Goal: Information Seeking & Learning: Check status

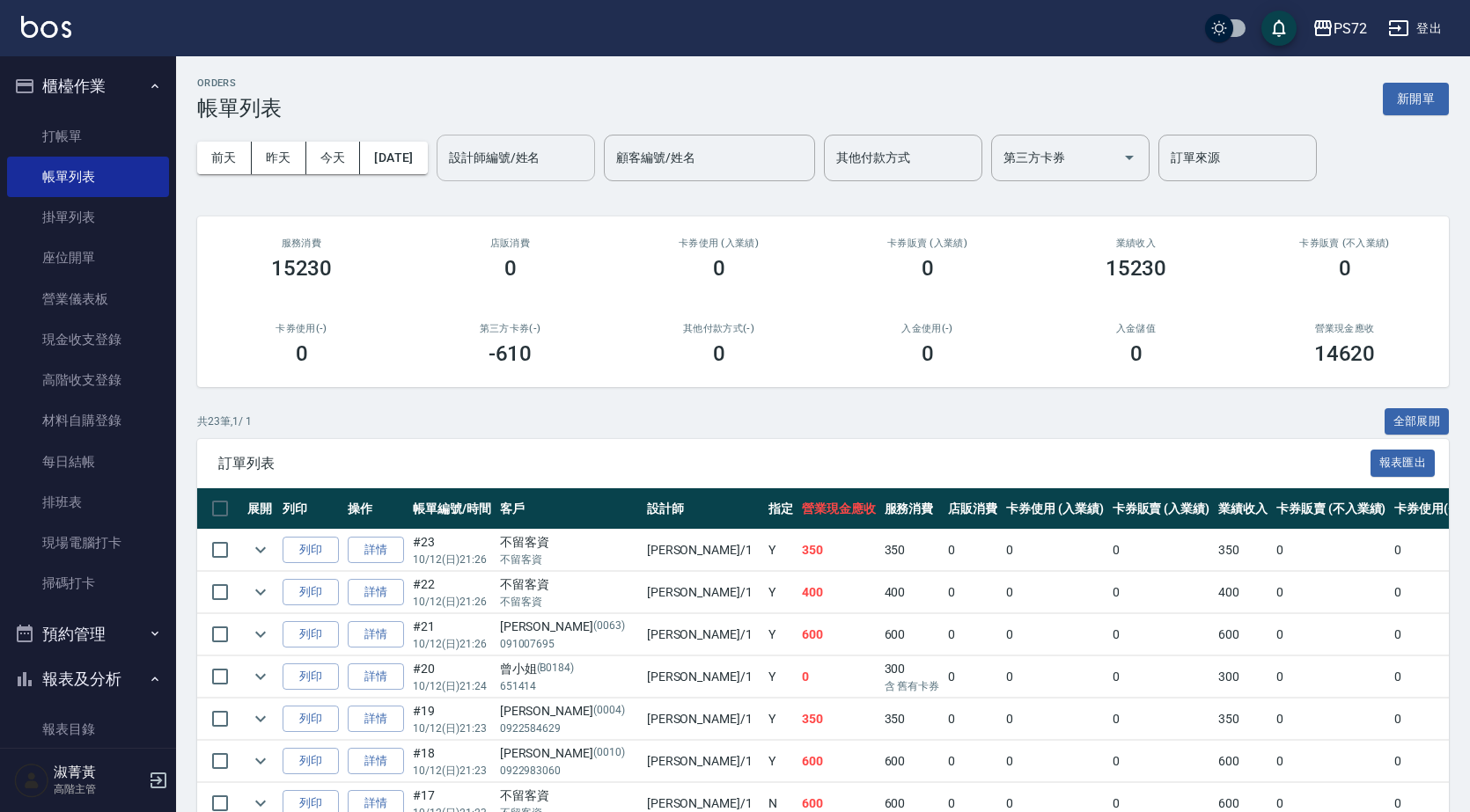
click at [509, 148] on input "設計師編號/姓名" at bounding box center [515, 157] width 143 height 30
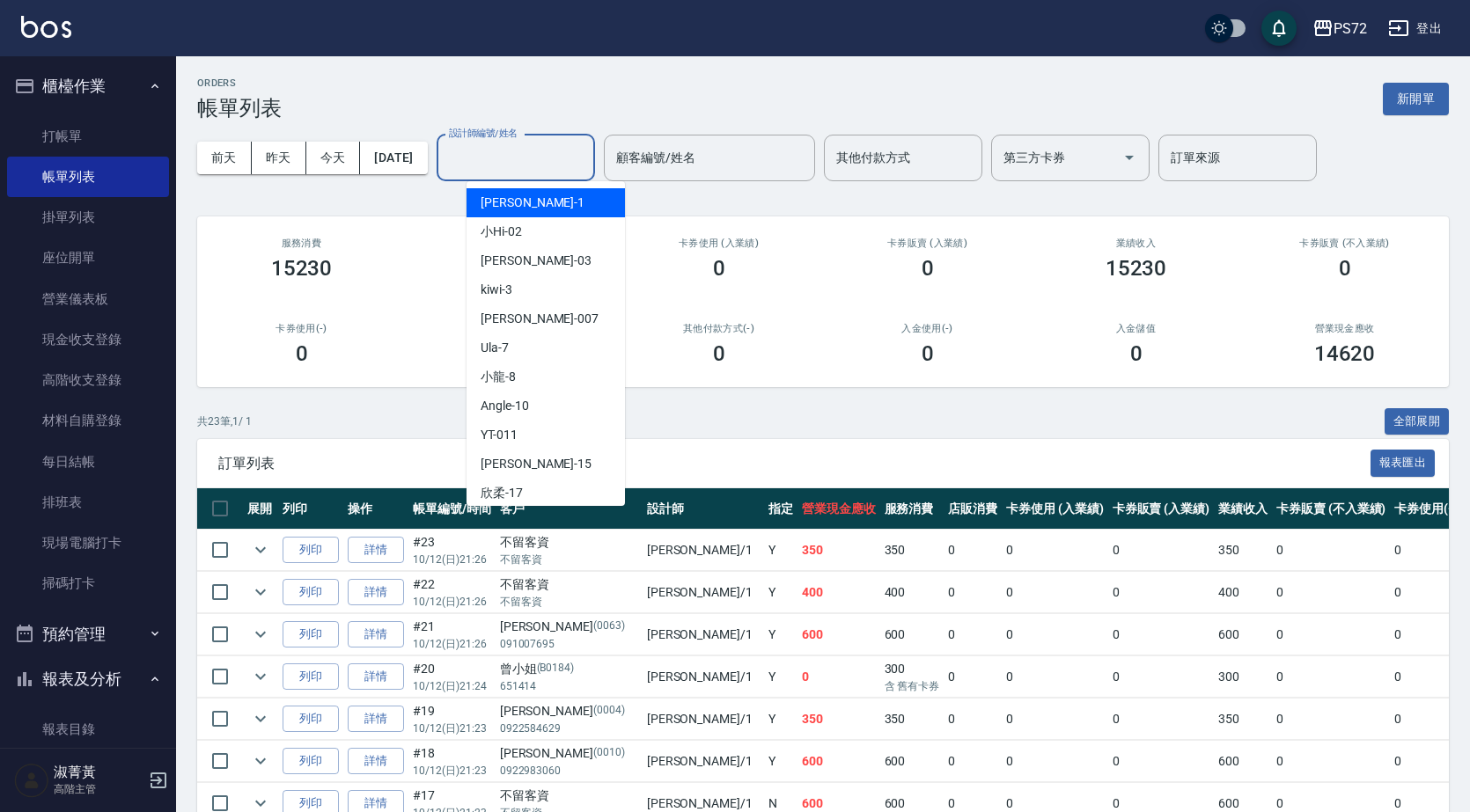
click at [552, 210] on div "[PERSON_NAME] -1" at bounding box center [546, 203] width 158 height 29
type input "[PERSON_NAME]-1"
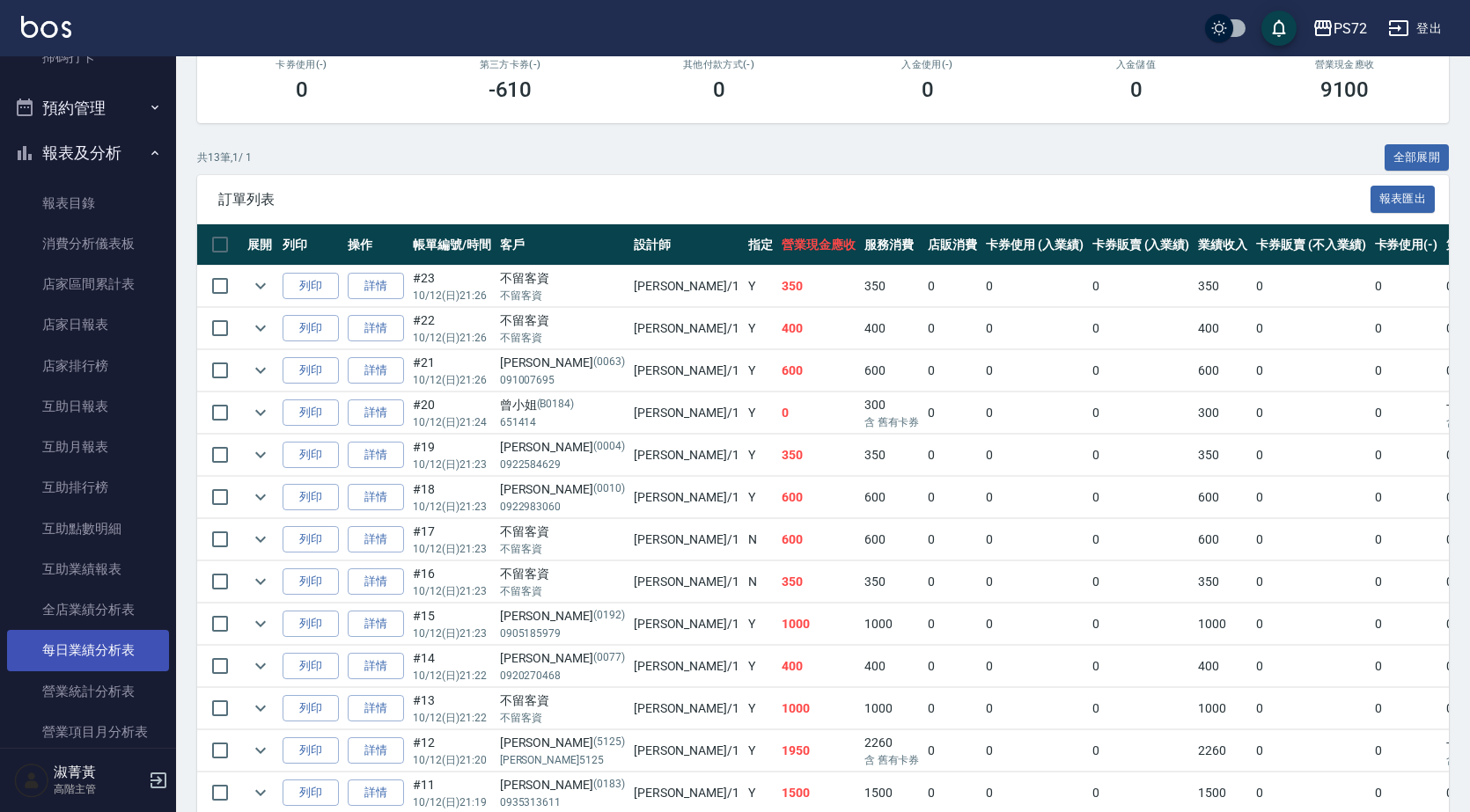
scroll to position [528, 0]
click at [128, 614] on link "全店業績分析表" at bounding box center [88, 608] width 162 height 40
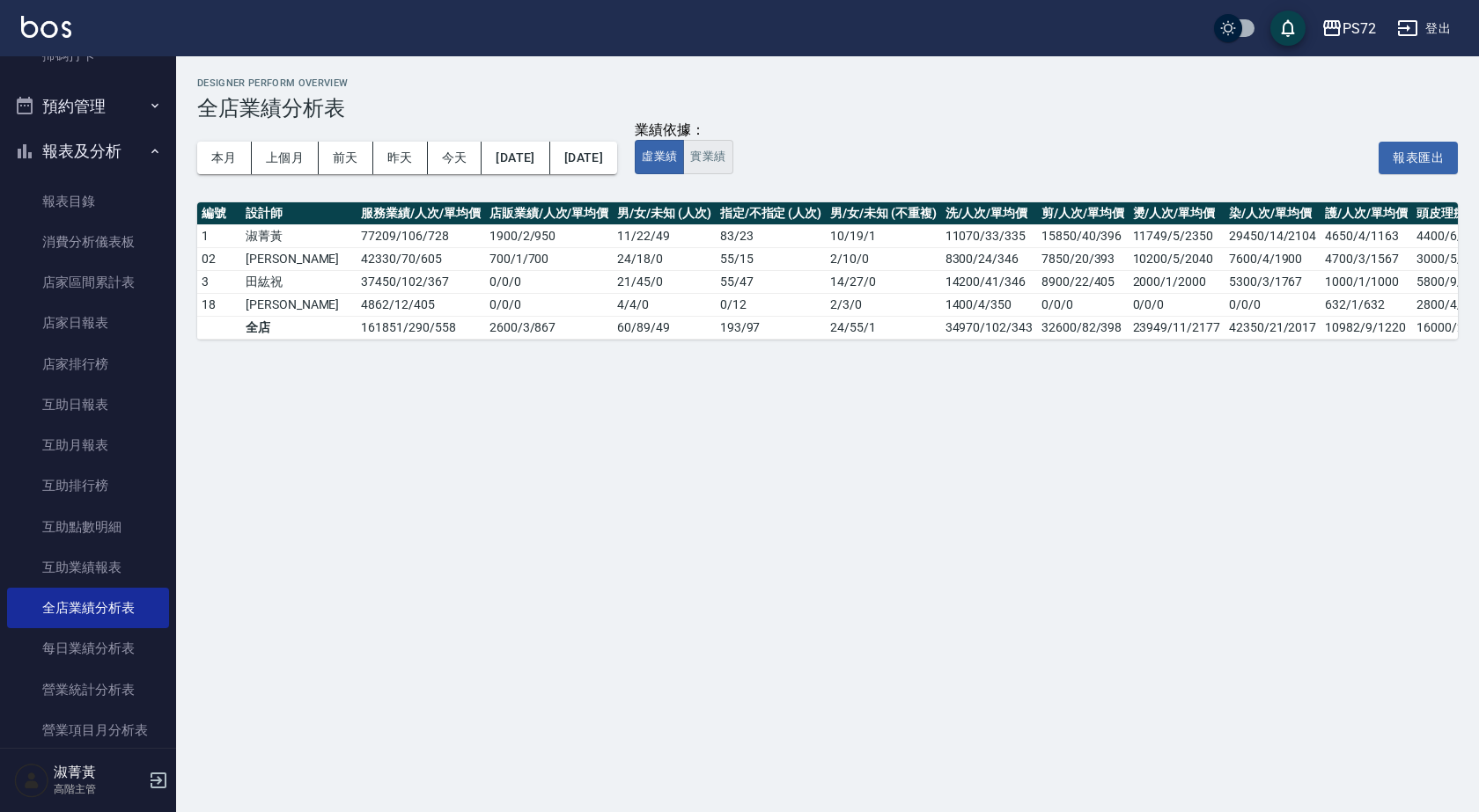
click at [732, 159] on button "實業績" at bounding box center [708, 156] width 50 height 34
click at [684, 163] on button "虛業績" at bounding box center [659, 156] width 50 height 34
click at [732, 165] on button "實業績" at bounding box center [708, 156] width 50 height 34
click at [549, 150] on button "[DATE]" at bounding box center [515, 157] width 68 height 32
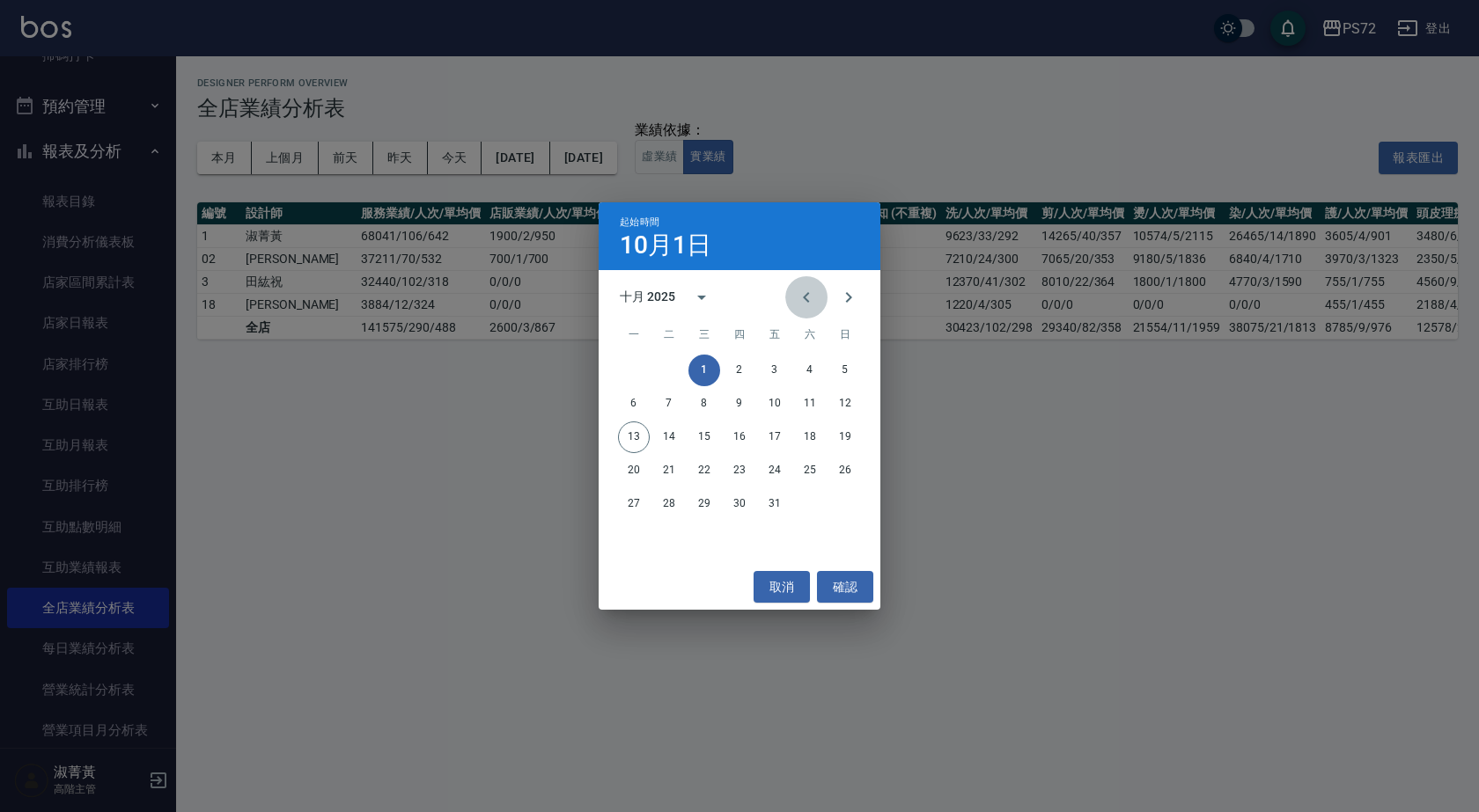
click at [803, 293] on icon "Previous month" at bounding box center [806, 297] width 21 height 21
click at [819, 437] on button "20" at bounding box center [809, 437] width 31 height 31
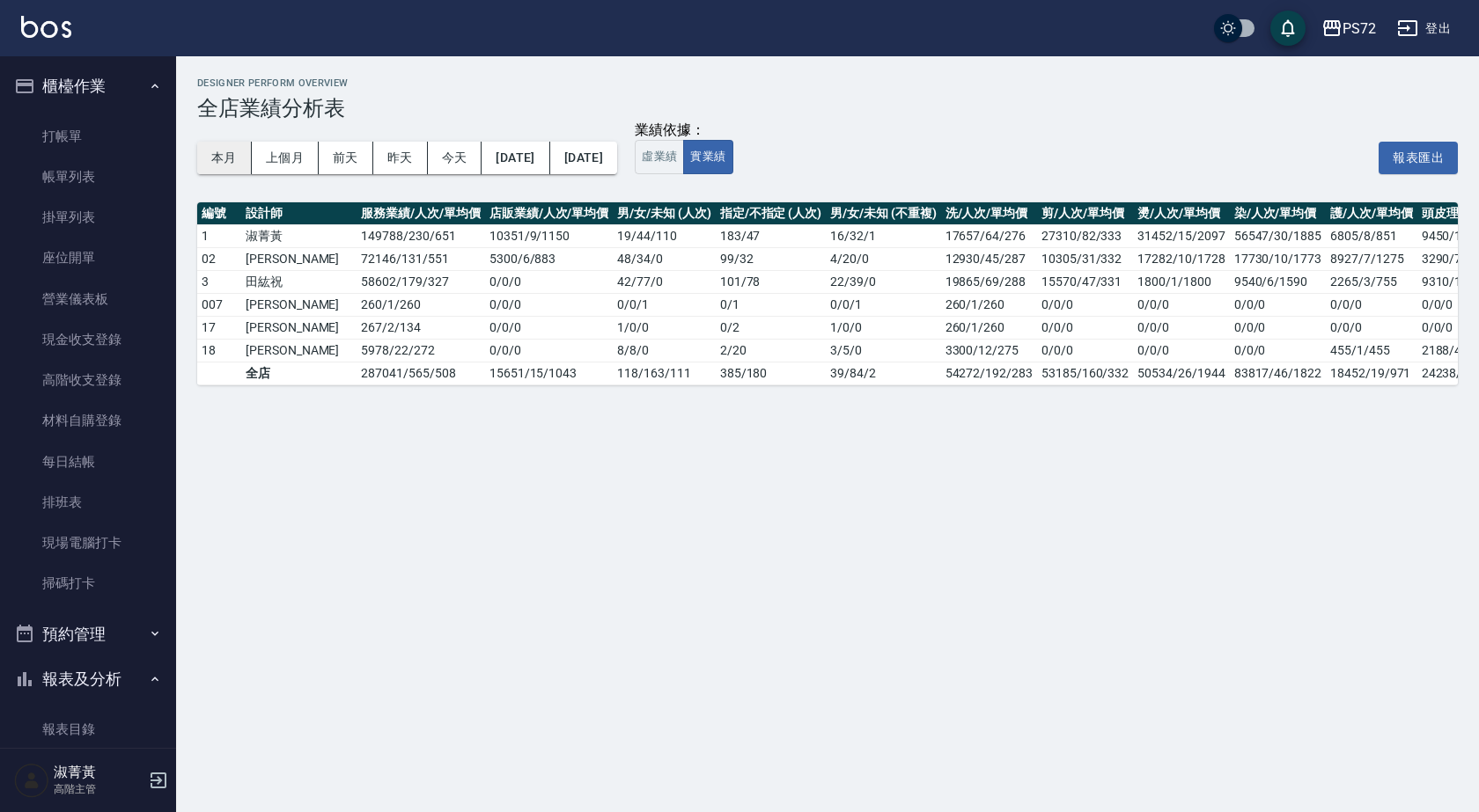
click at [241, 154] on button "本月" at bounding box center [224, 157] width 54 height 32
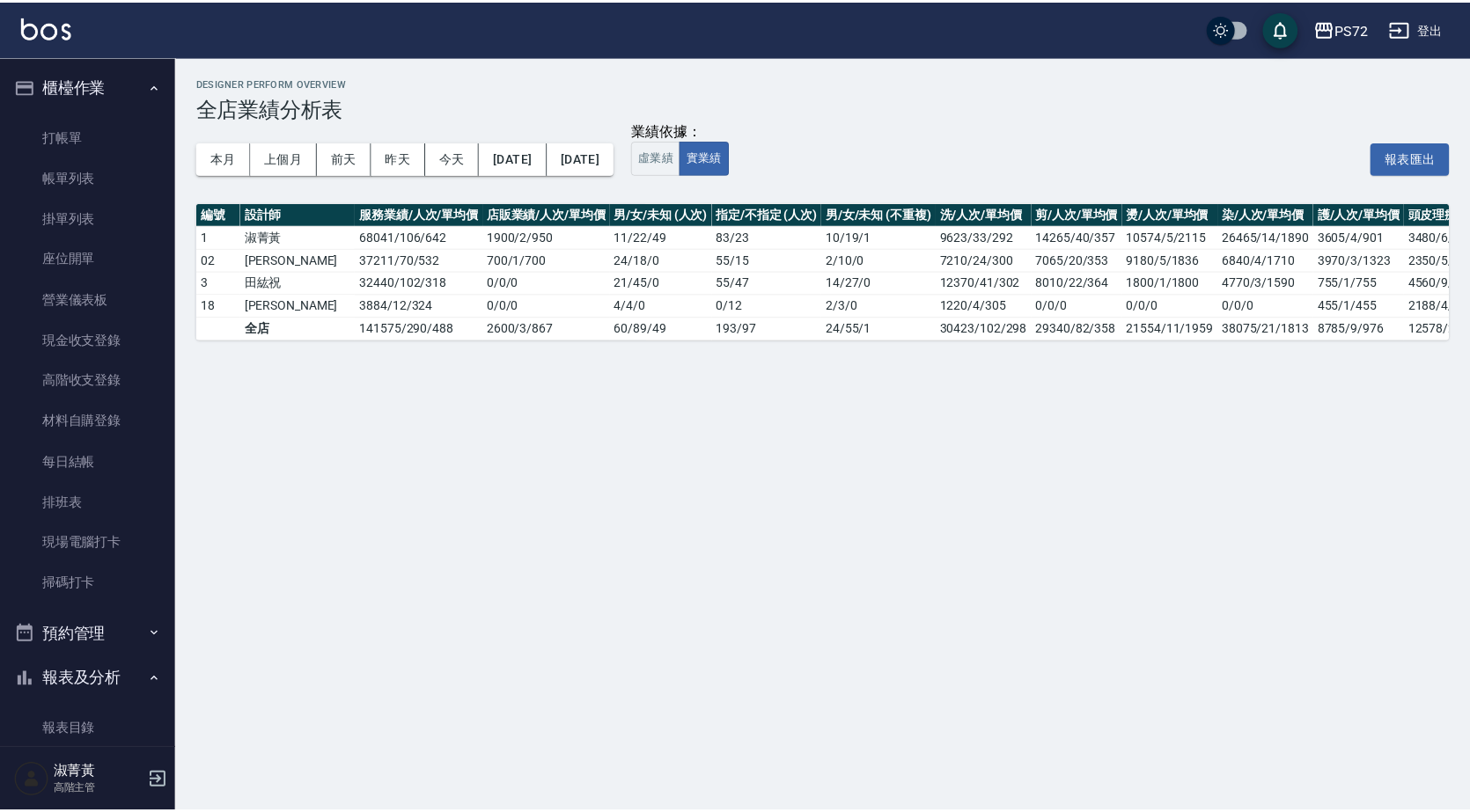
scroll to position [0, 128]
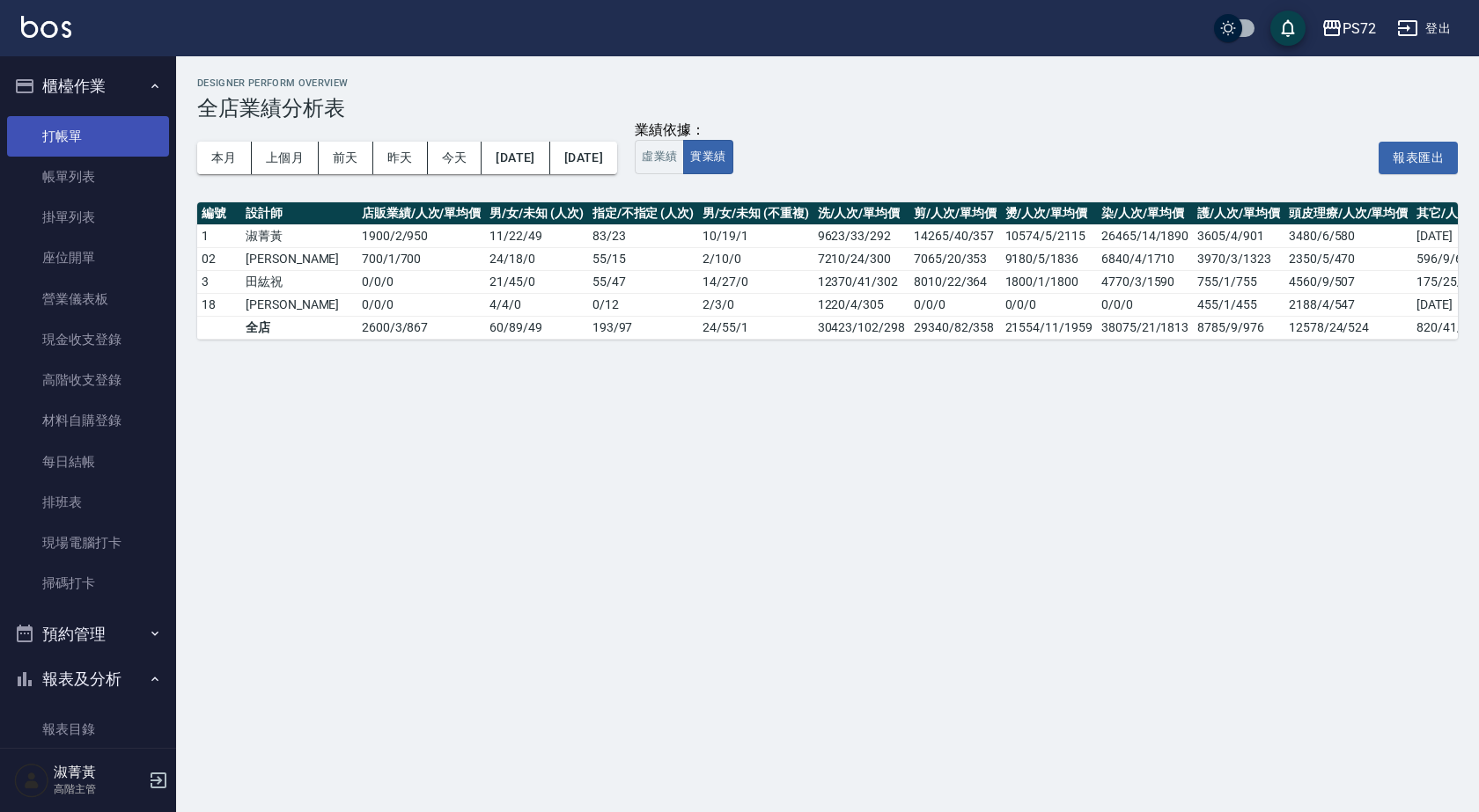
click at [63, 129] on link "打帳單" at bounding box center [88, 136] width 162 height 40
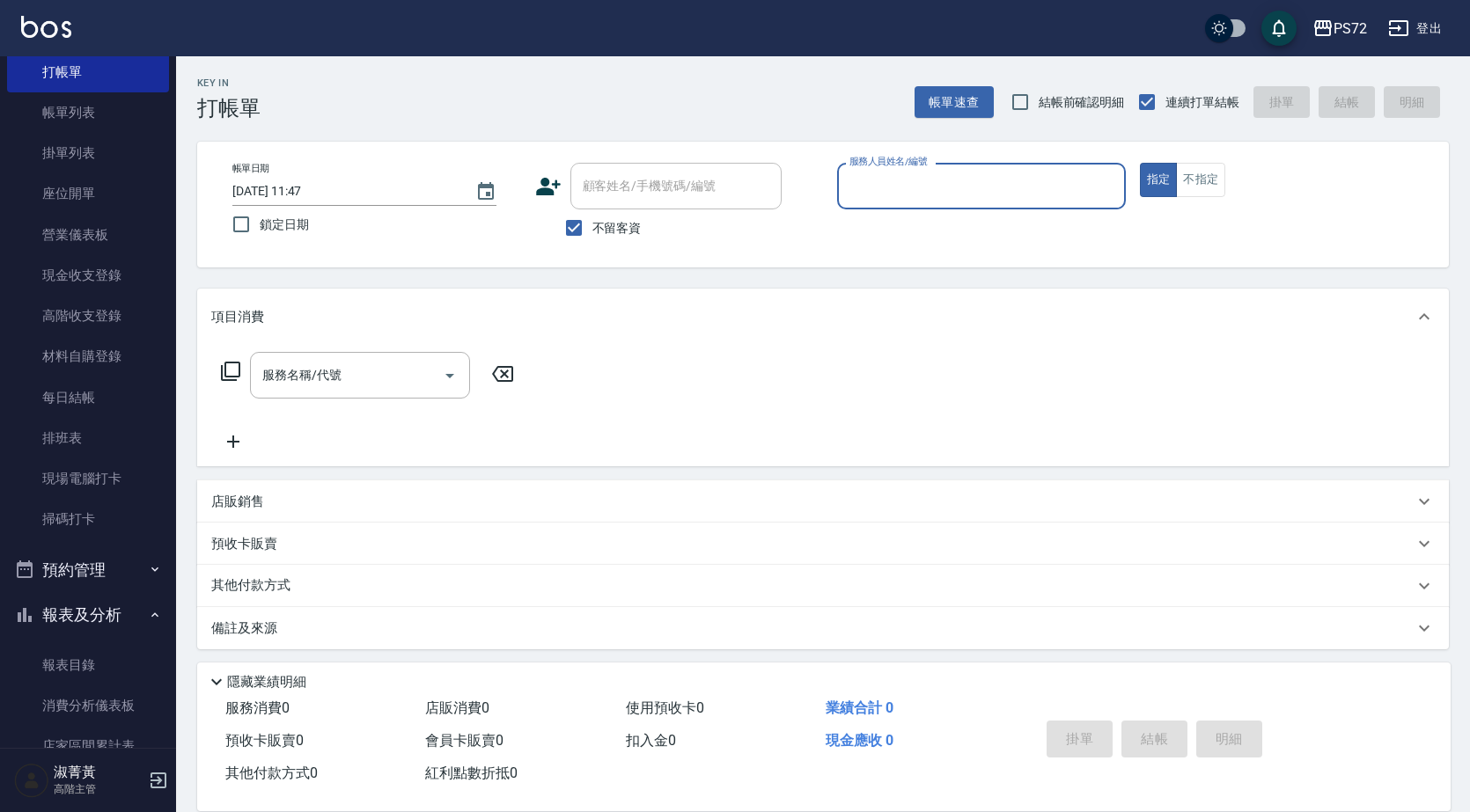
scroll to position [264, 0]
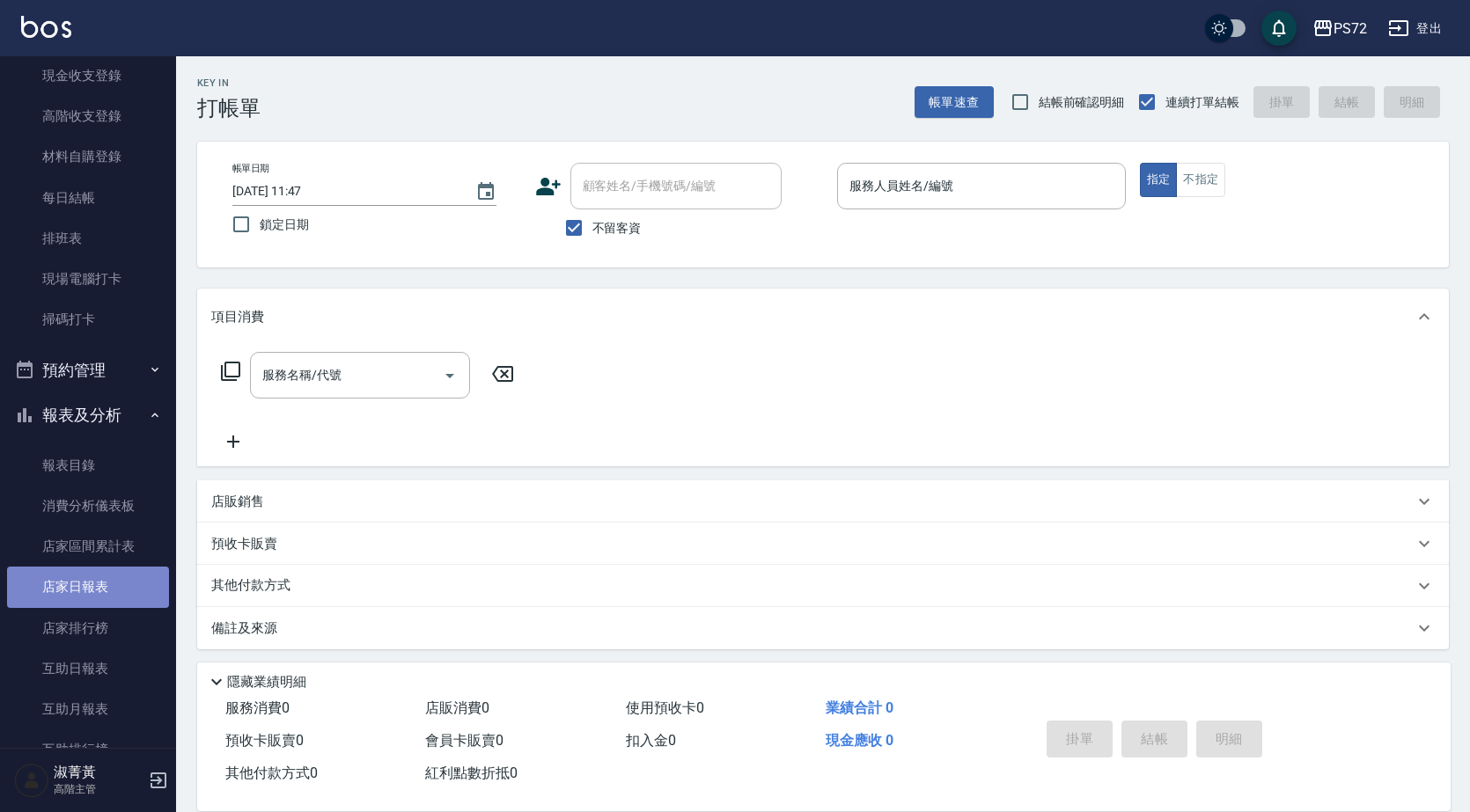
click at [103, 590] on link "店家日報表" at bounding box center [88, 587] width 162 height 40
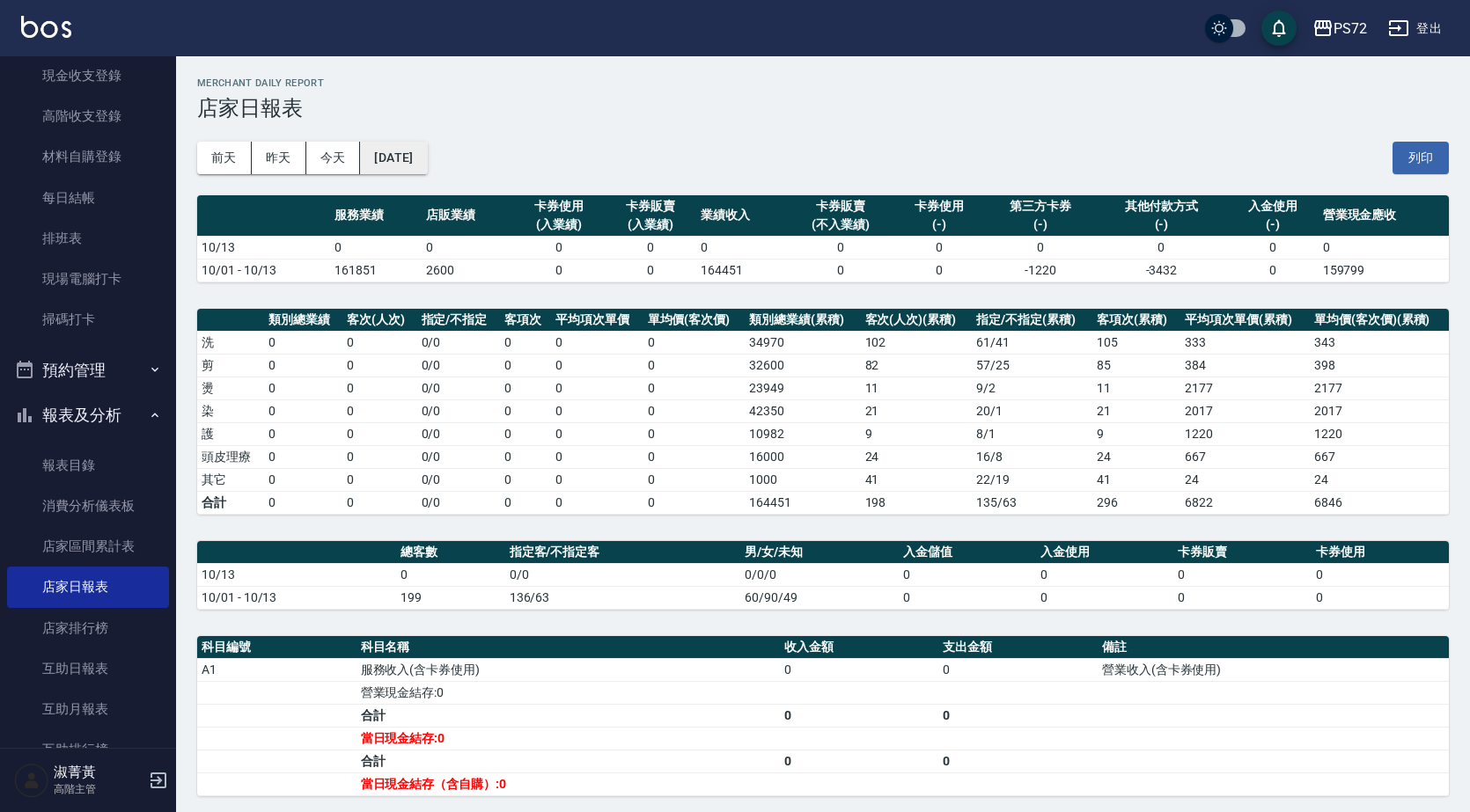
click at [427, 154] on button "[DATE]" at bounding box center [393, 157] width 67 height 32
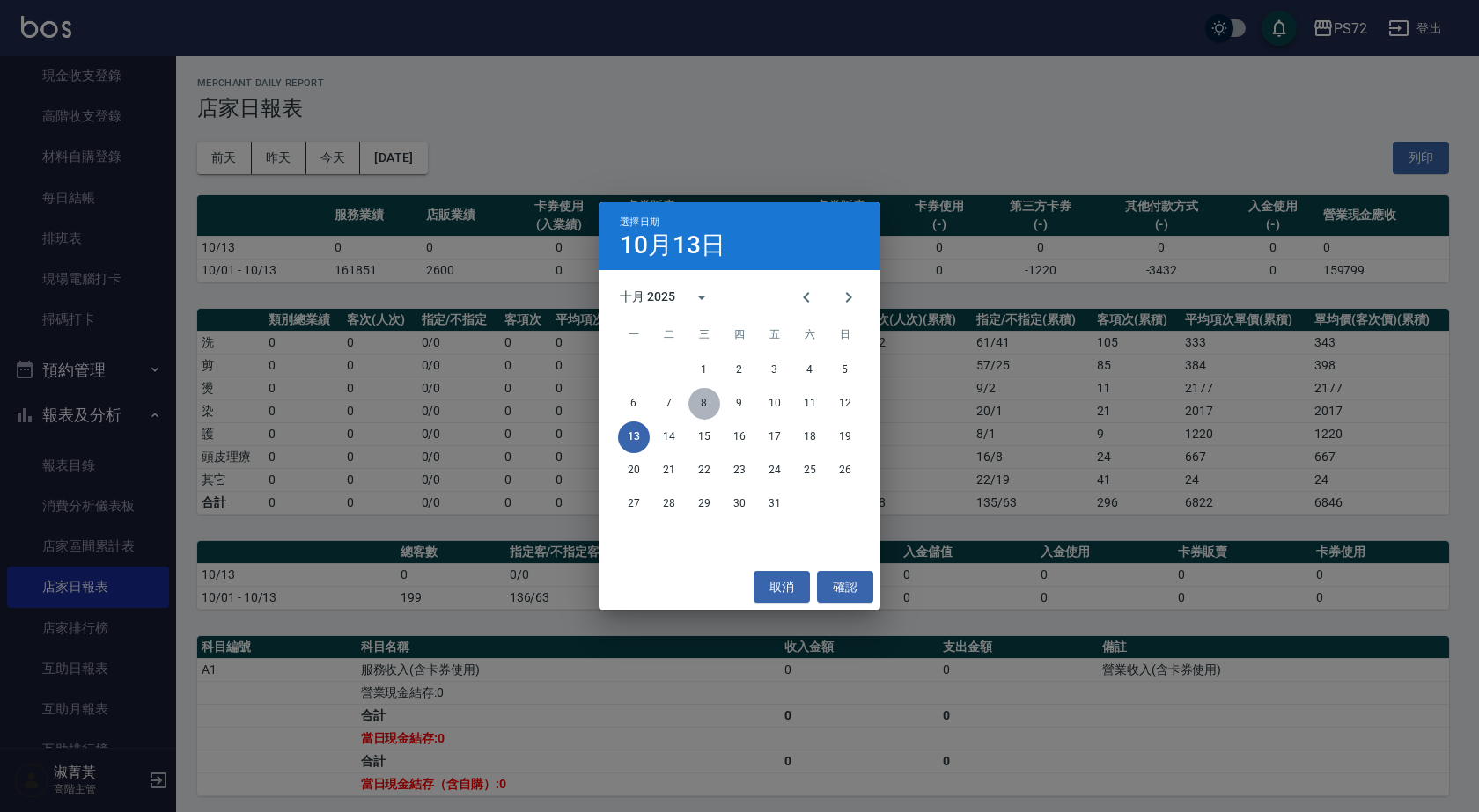
click at [711, 395] on button "8" at bounding box center [704, 404] width 31 height 31
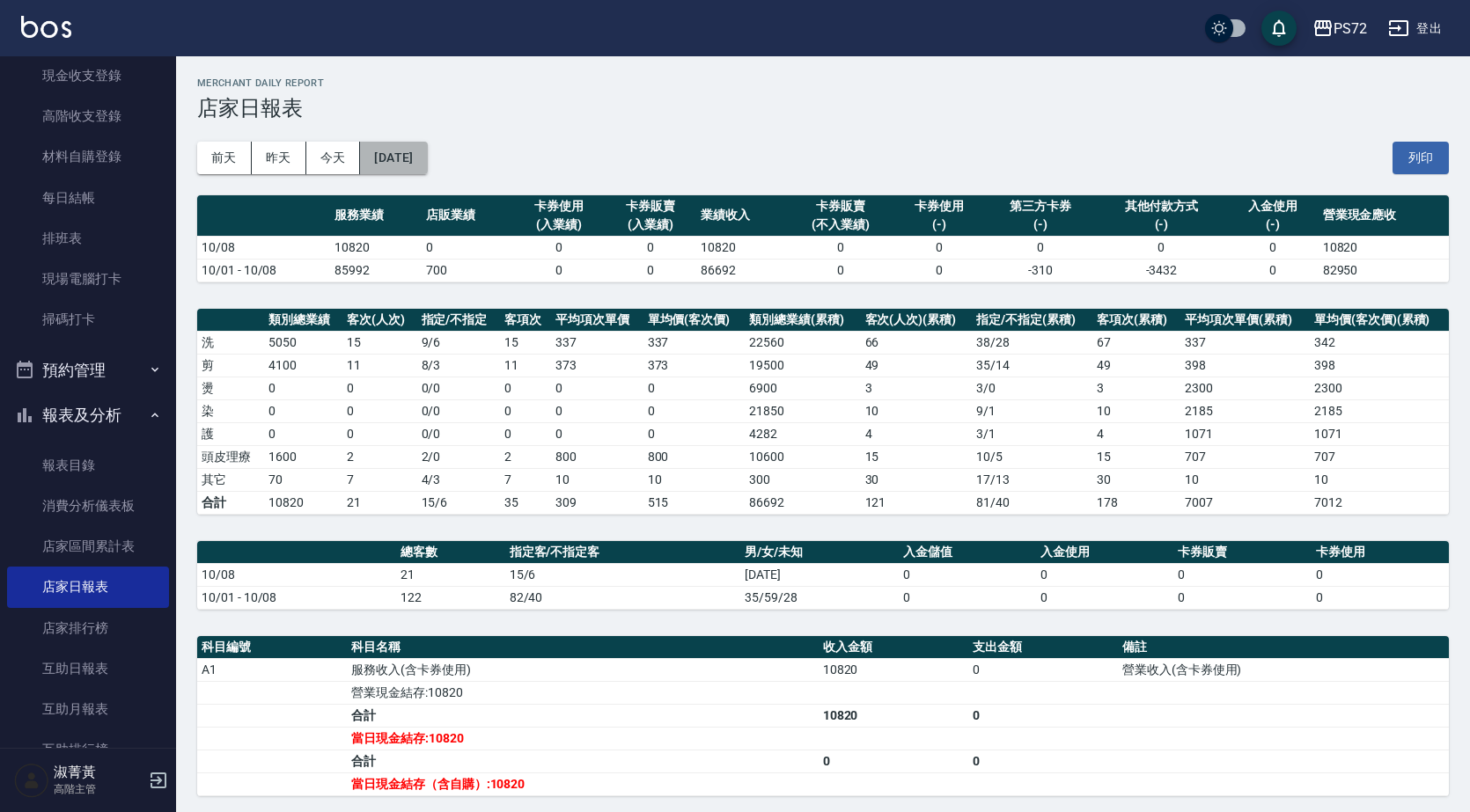
click at [391, 167] on button "[DATE]" at bounding box center [393, 157] width 67 height 32
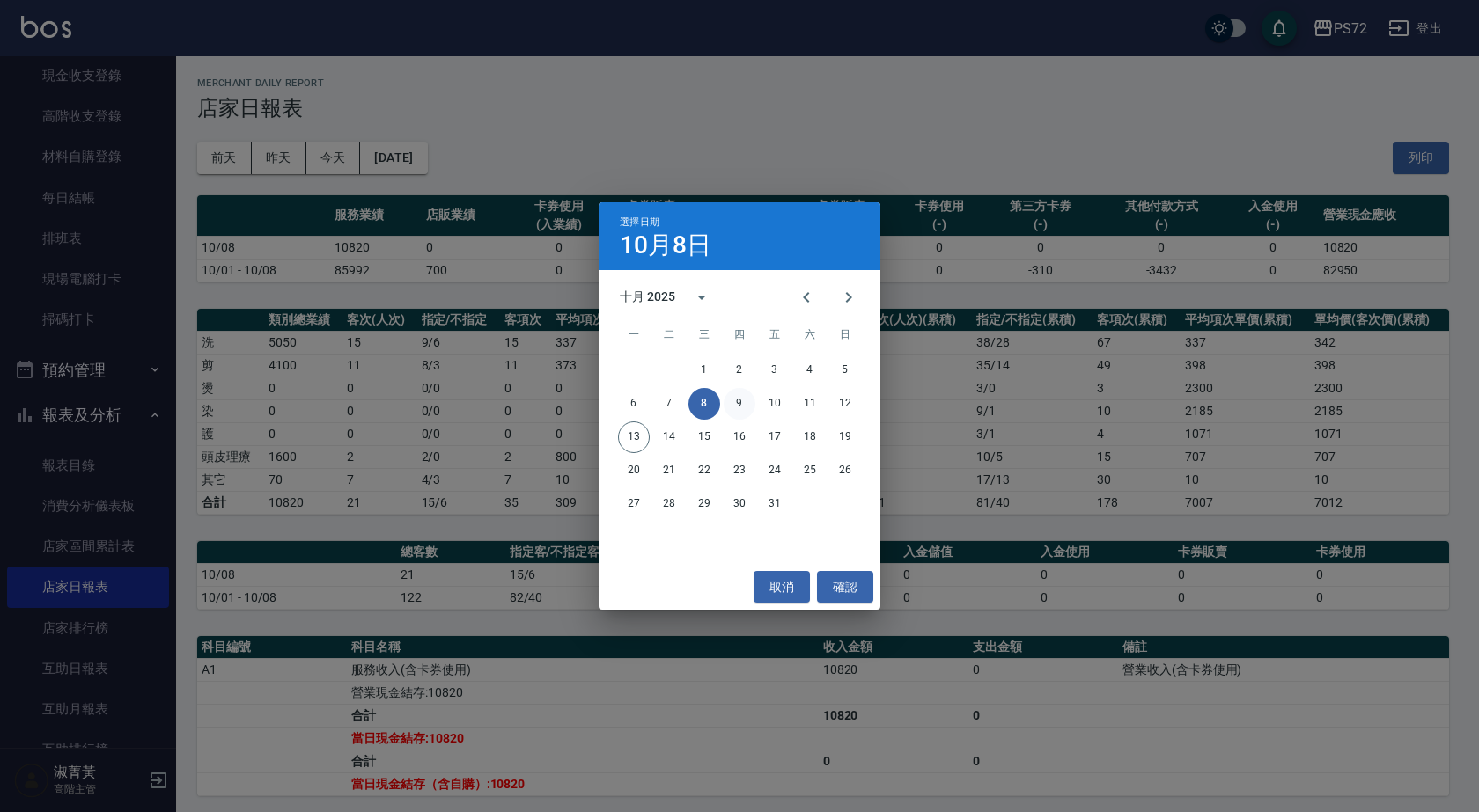
click at [736, 395] on button "9" at bounding box center [740, 404] width 31 height 31
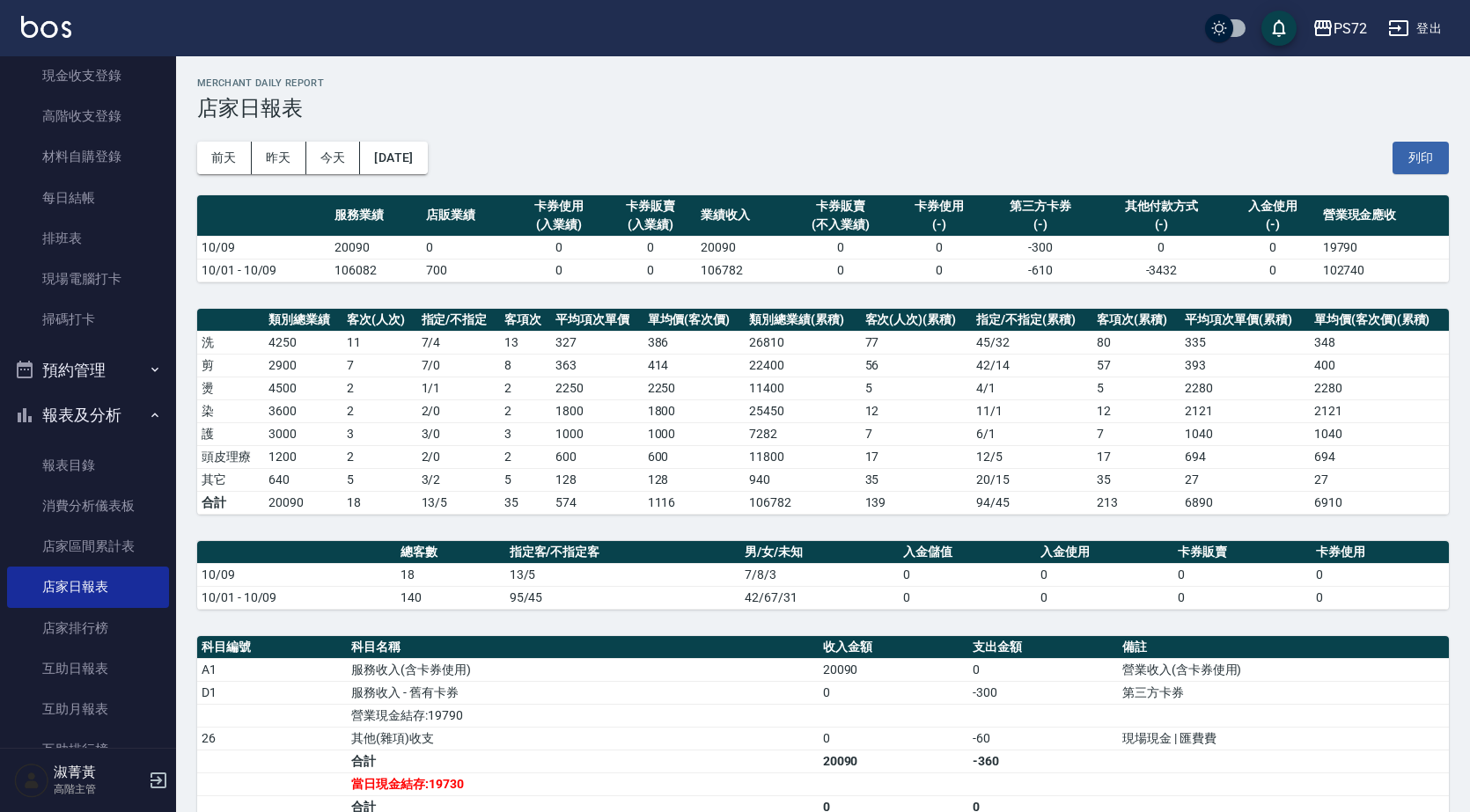
click at [442, 120] on div "[DATE] [DATE] [DATE] [DATE] 列印" at bounding box center [822, 157] width 1252 height 74
click at [420, 171] on button "[DATE]" at bounding box center [393, 157] width 67 height 32
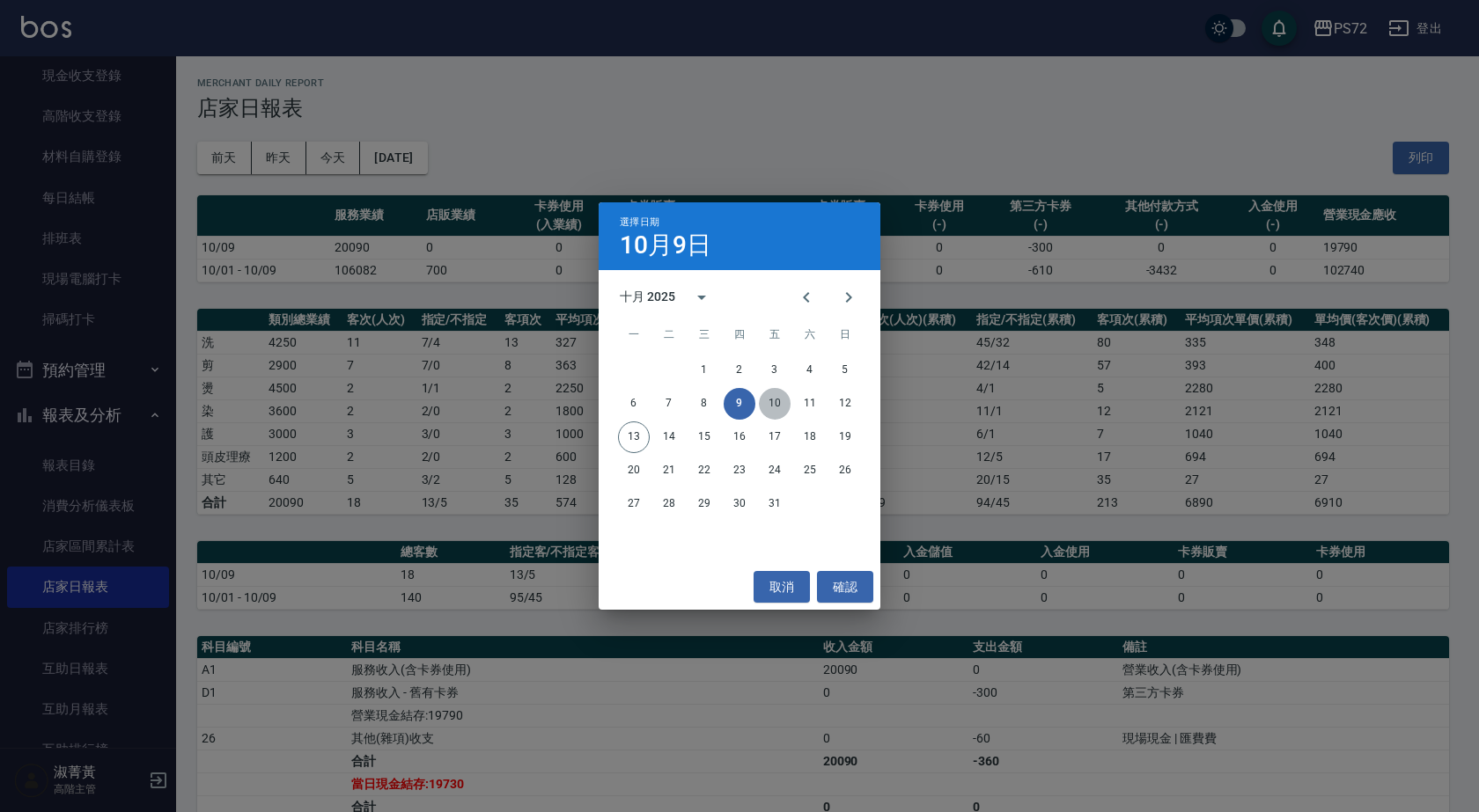
click at [775, 406] on button "10" at bounding box center [774, 404] width 31 height 31
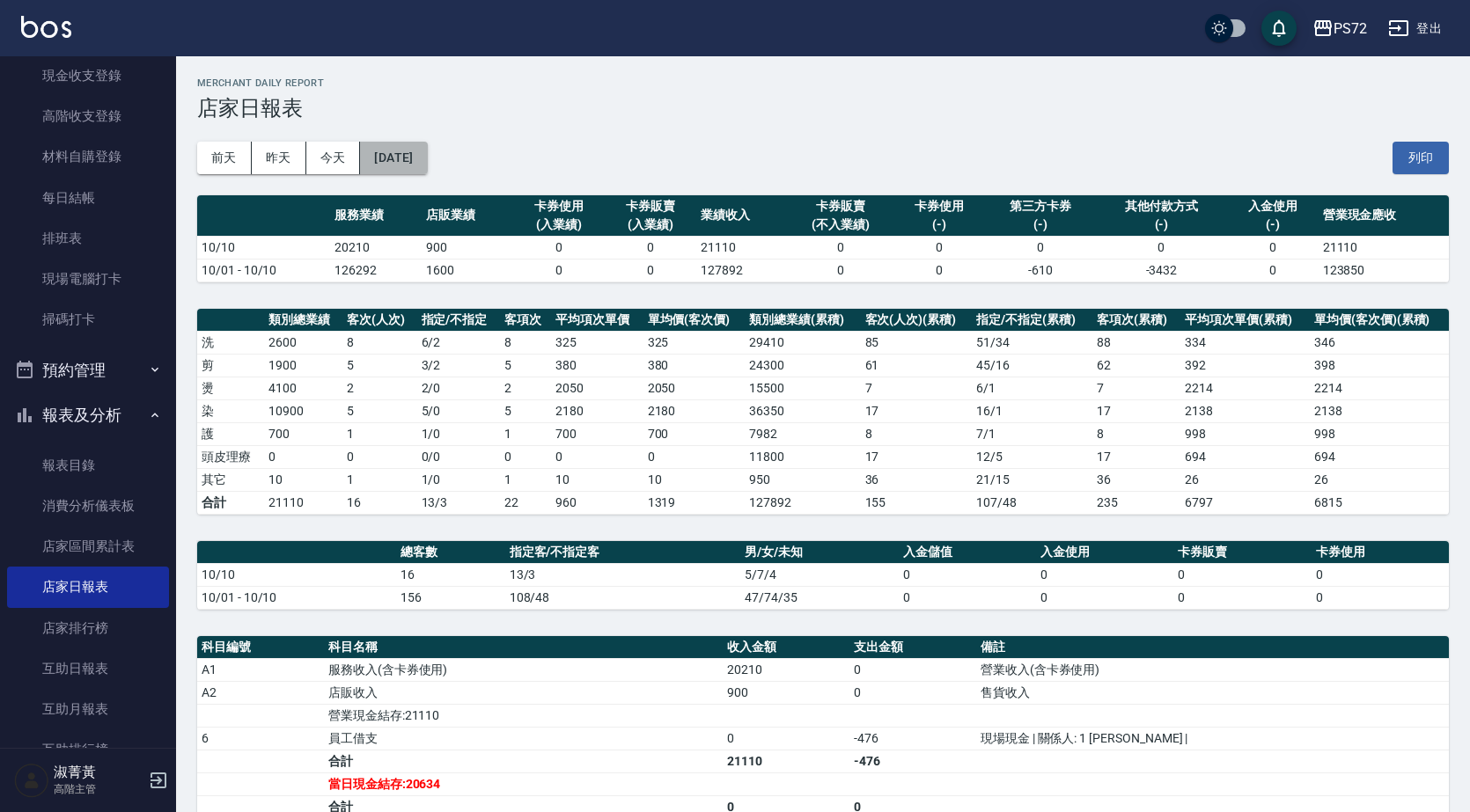
click at [404, 155] on button "[DATE]" at bounding box center [393, 157] width 67 height 32
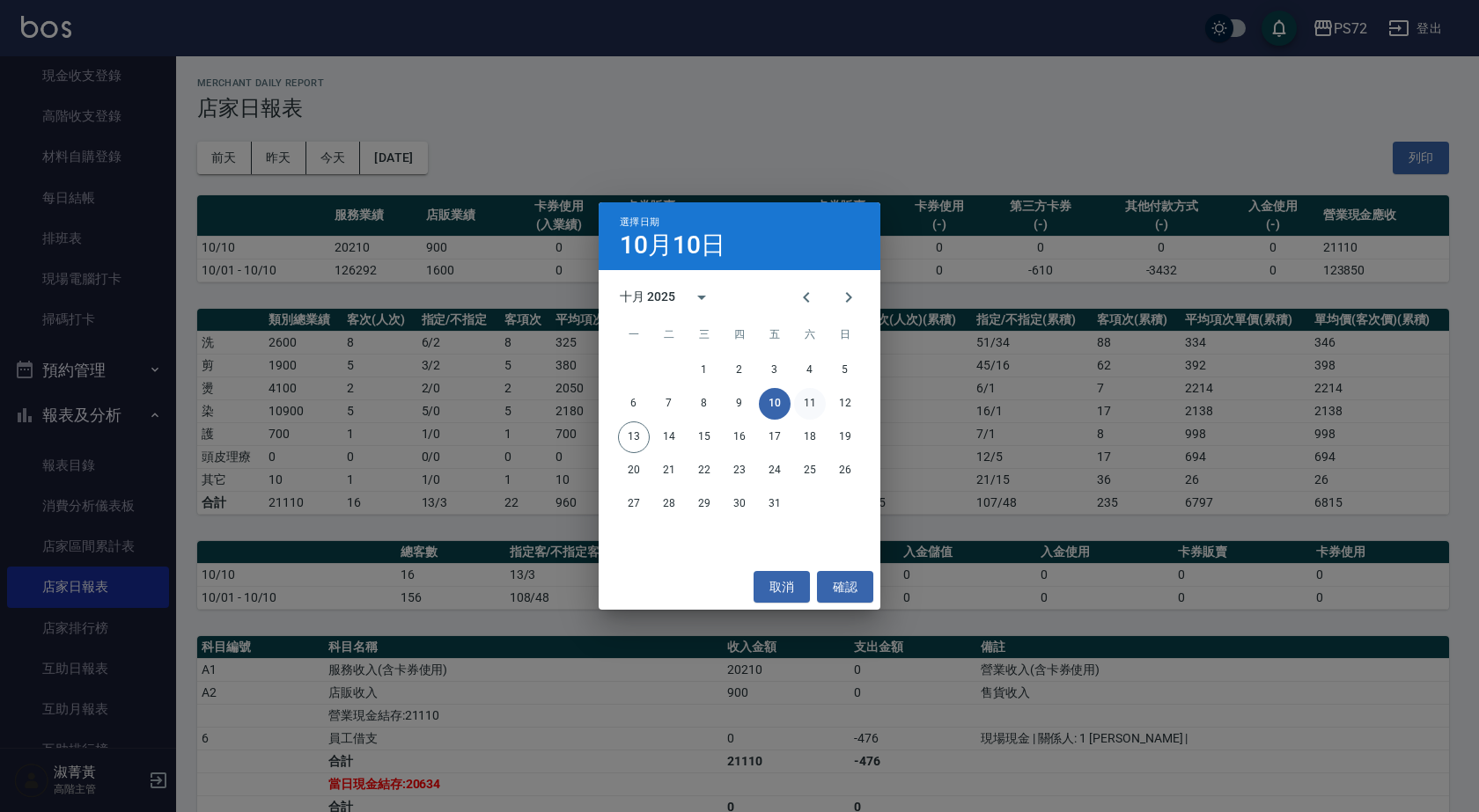
click at [807, 399] on button "11" at bounding box center [809, 404] width 31 height 31
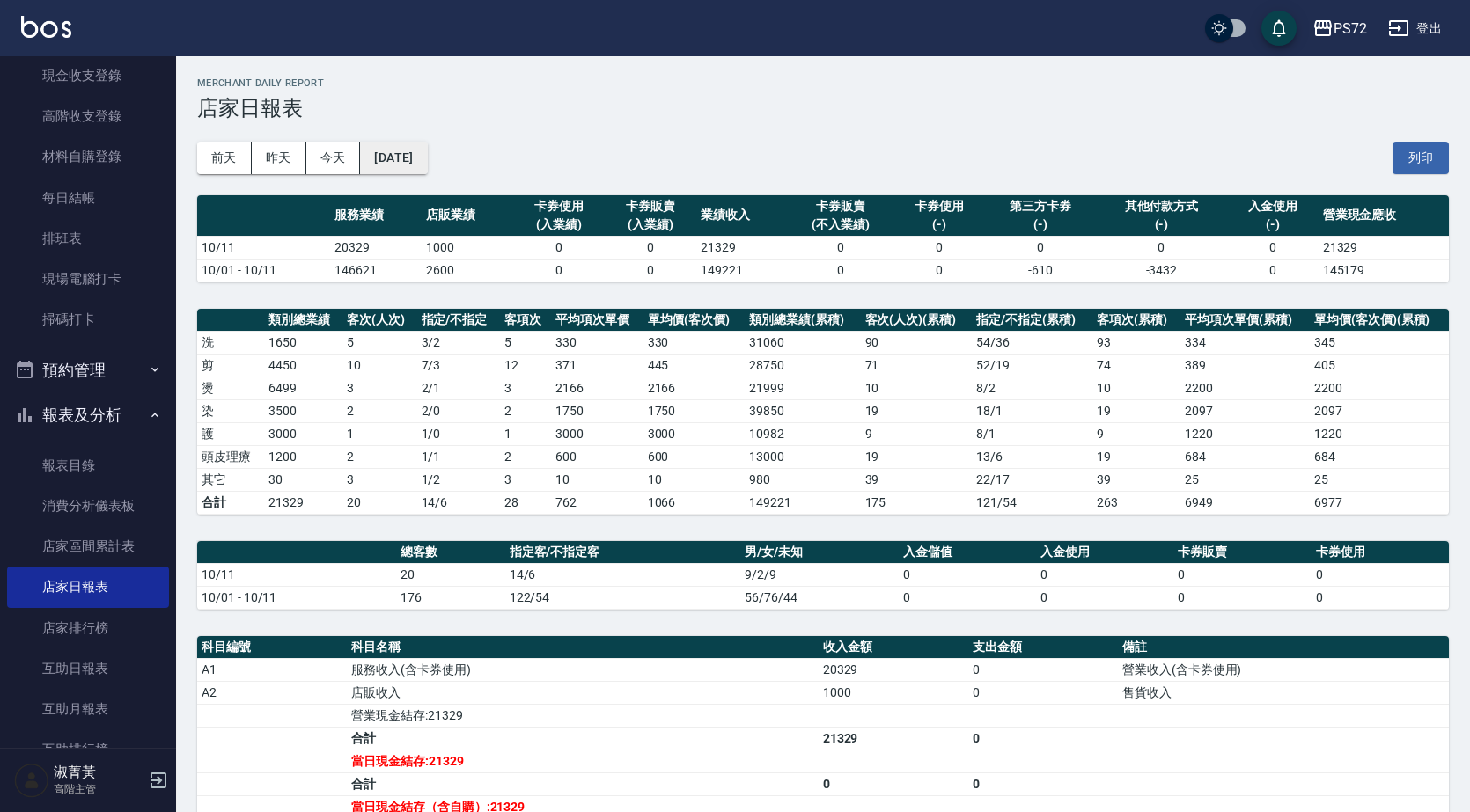
click at [415, 160] on button "[DATE]" at bounding box center [393, 157] width 67 height 32
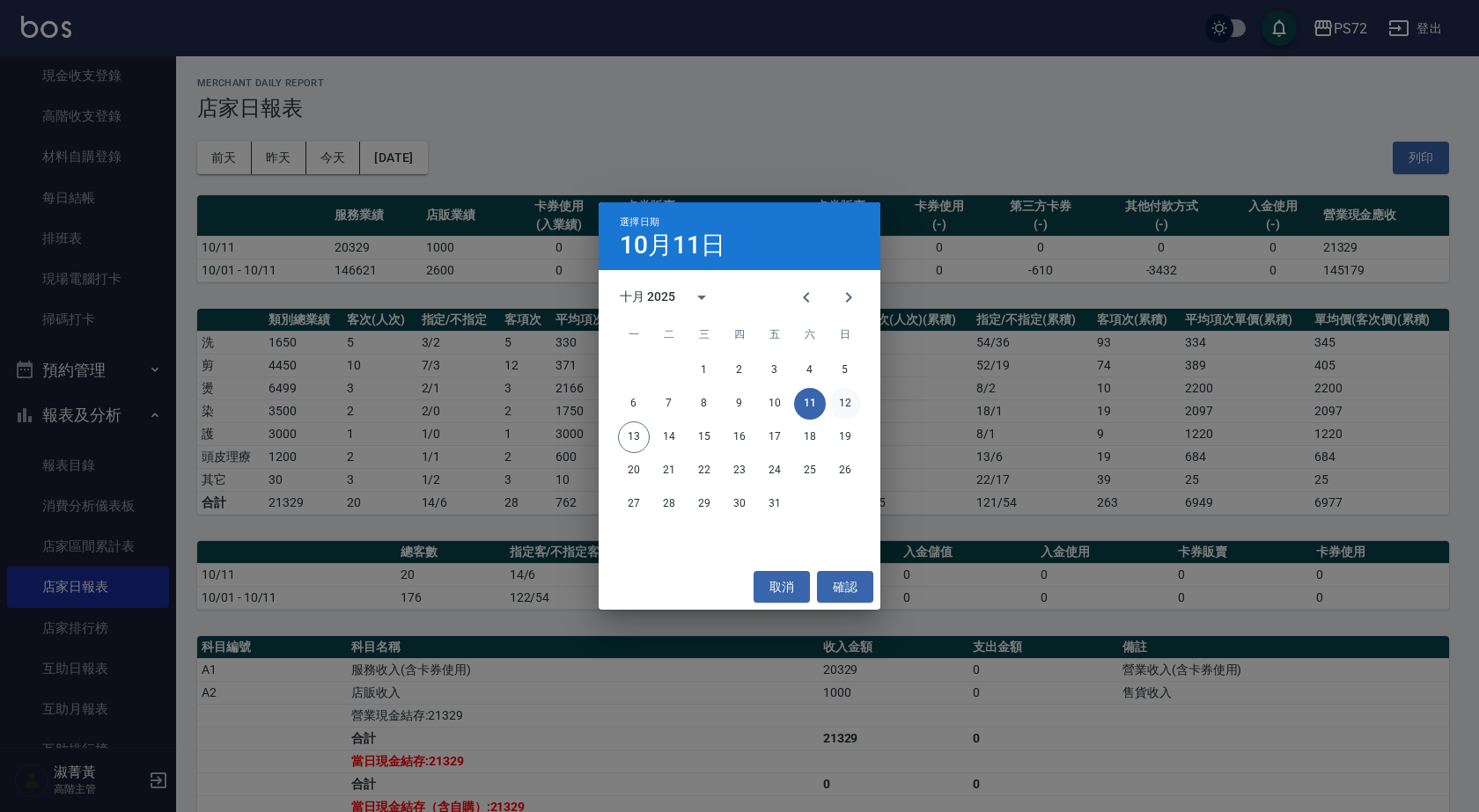
click at [840, 410] on button "12" at bounding box center [844, 404] width 31 height 31
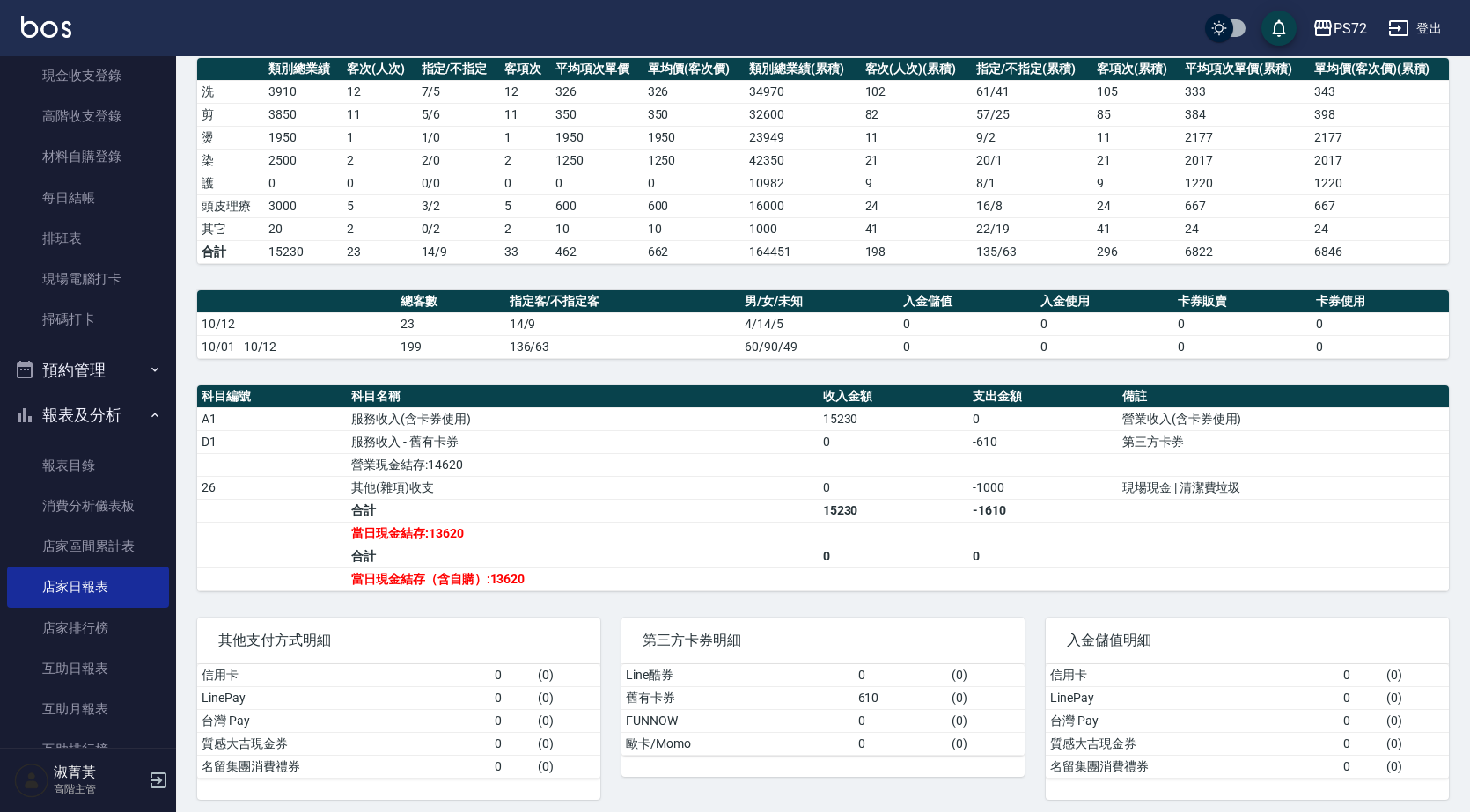
scroll to position [259, 0]
